Goal: Information Seeking & Learning: Learn about a topic

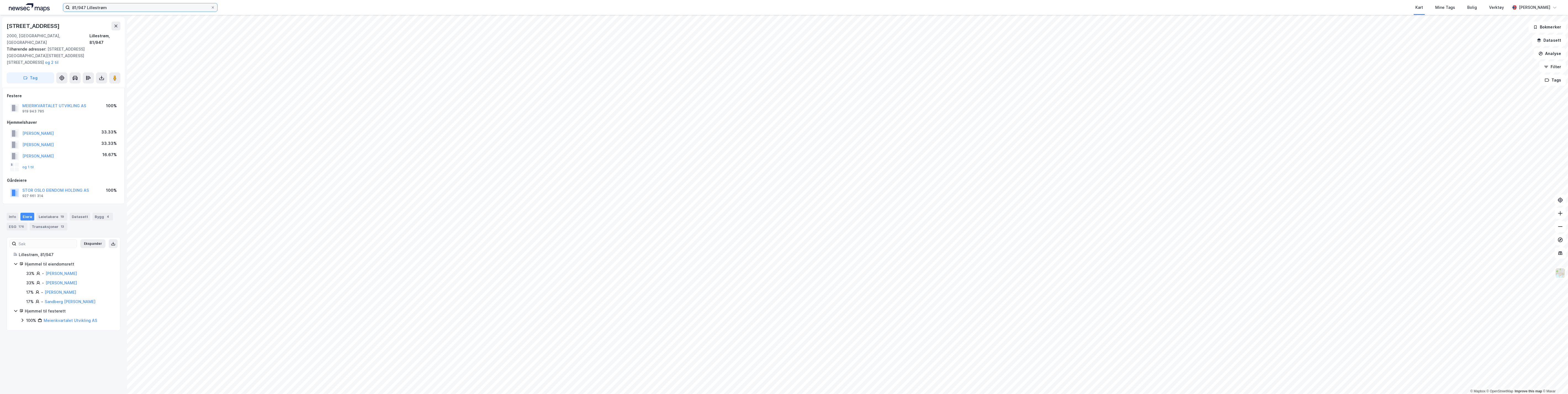
click at [110, 4] on input "81/947 Lillestrøm" at bounding box center [140, 7] width 141 height 9
drag, startPoint x: 109, startPoint y: 6, endPoint x: 38, endPoint y: 11, distance: 71.2
click at [38, 10] on div "81/947 Lillestrøm Kategori Alle 1 Google 0 Eiendommer 1 Gårdeiere 0 Leietakere …" at bounding box center [784, 7] width 1568 height 15
click at [126, 27] on span "3322-56-1109-0-0" at bounding box center [141, 27] width 38 height 7
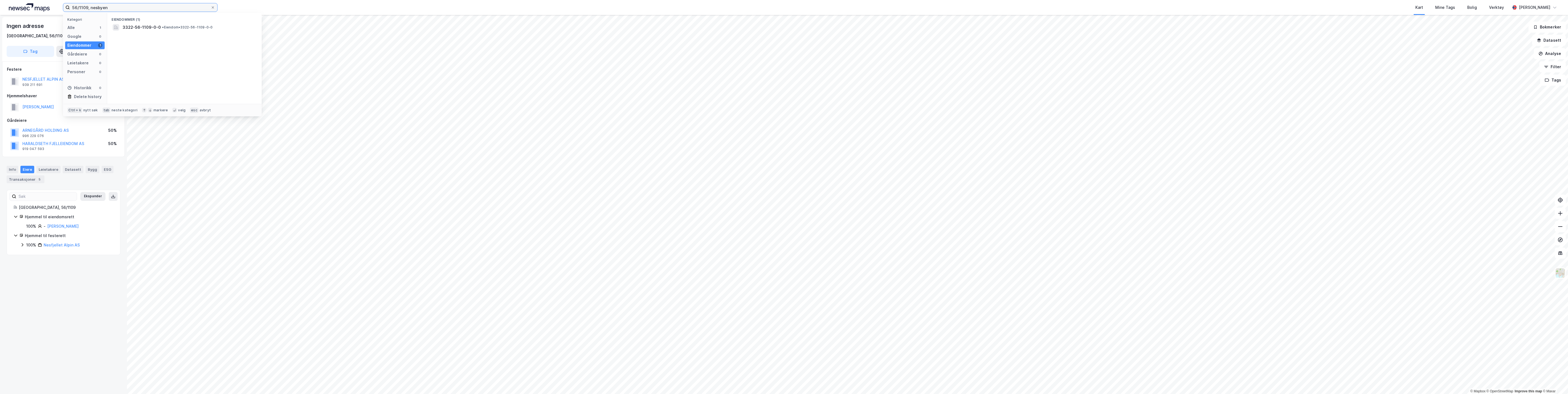
click at [85, 7] on input "56/1109, nesbyen" at bounding box center [140, 7] width 141 height 9
click at [152, 27] on span "3322-56-1787-0-0" at bounding box center [141, 27] width 38 height 7
click at [83, 6] on input "56/1787, nesbyen" at bounding box center [140, 7] width 141 height 9
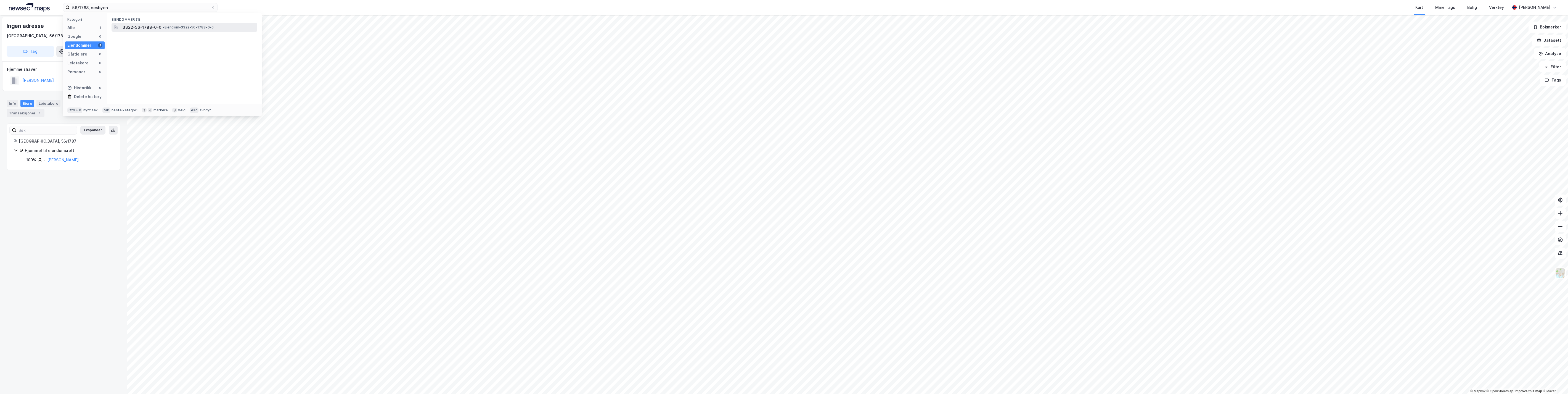
click at [136, 27] on span "3322-56-1788-0-0" at bounding box center [142, 27] width 39 height 7
click at [83, 6] on input "56/1788, nesbyen" at bounding box center [140, 7] width 141 height 9
type input "56/1982, nesbyen"
click at [138, 29] on span "3322-56-1982-0-0" at bounding box center [142, 27] width 39 height 7
